Goal: Book appointment/travel/reservation

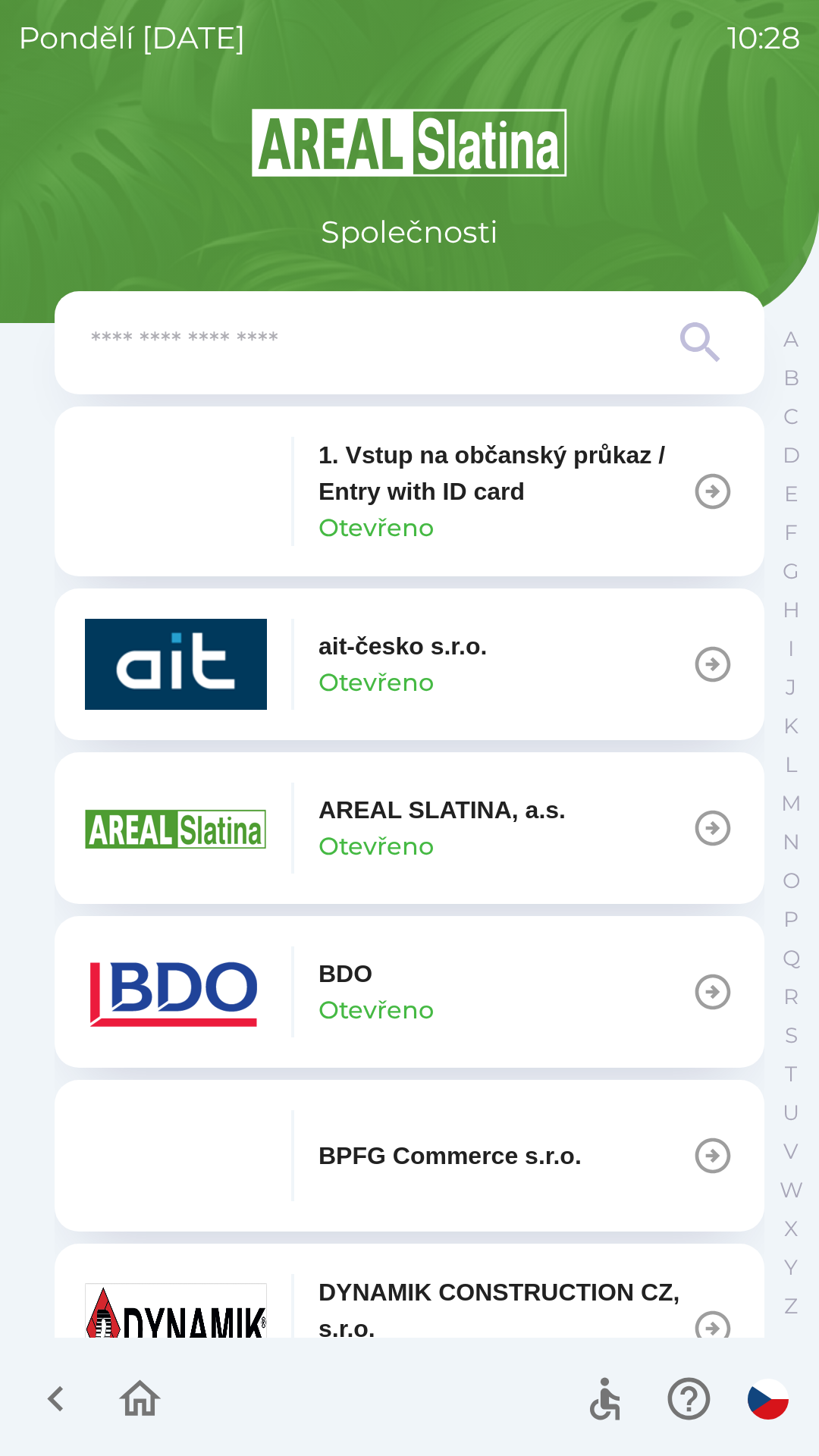
click at [702, 988] on icon "button" at bounding box center [713, 992] width 35 height 35
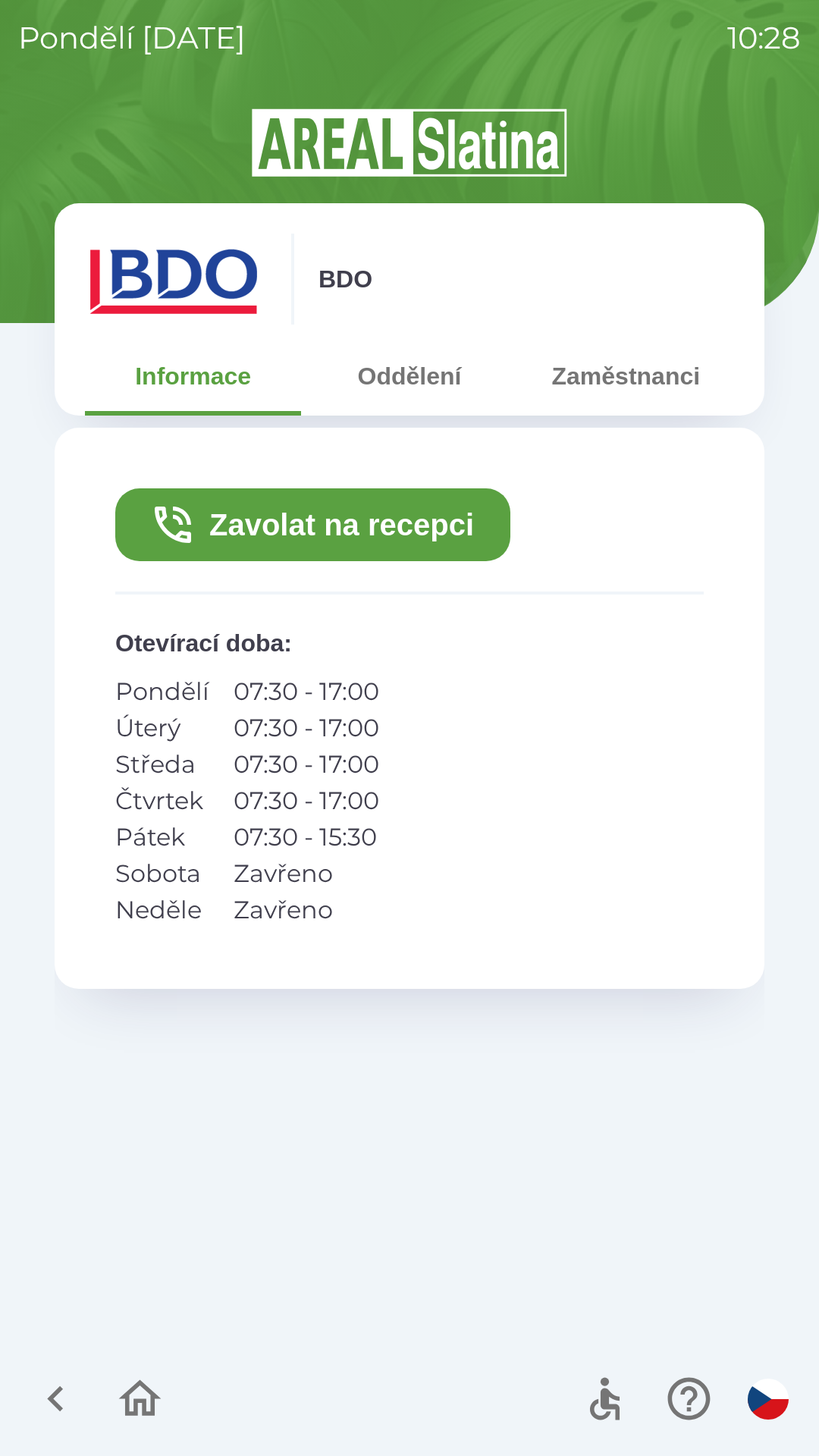
click at [352, 497] on button "Zavolat na recepci" at bounding box center [312, 525] width 395 height 73
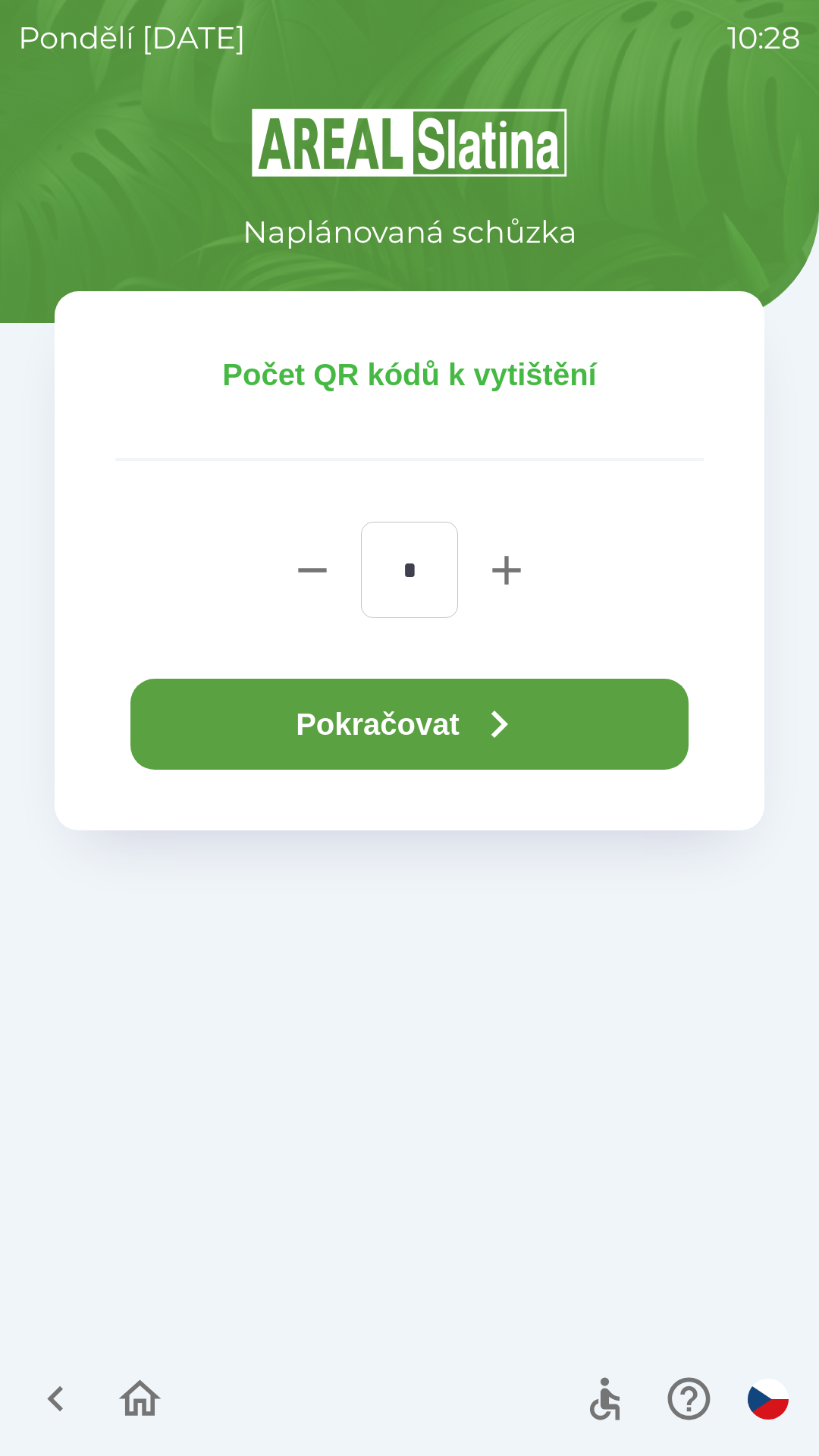
click at [509, 587] on icon "button" at bounding box center [507, 571] width 49 height 49
type input "*"
click at [248, 732] on button "Pokračovat" at bounding box center [409, 724] width 558 height 91
